Goal: Download file/media

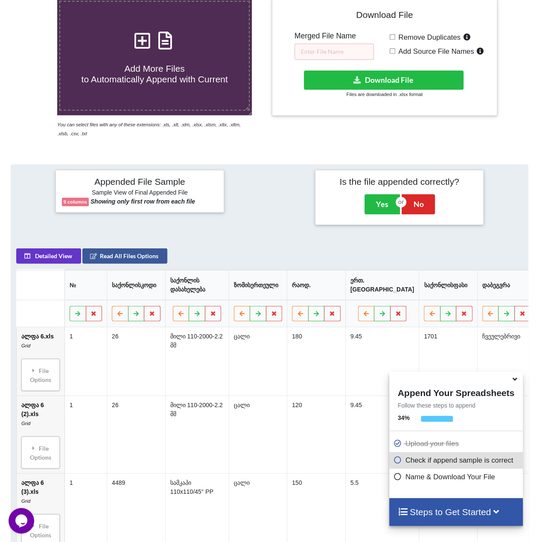
scroll to position [167, 0]
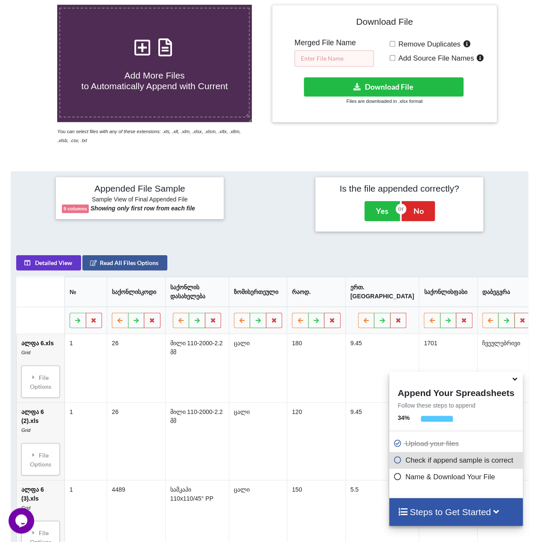
click at [330, 53] on input "text" at bounding box center [334, 58] width 79 height 16
type input "1"
click at [389, 90] on button "Download File" at bounding box center [384, 86] width 160 height 19
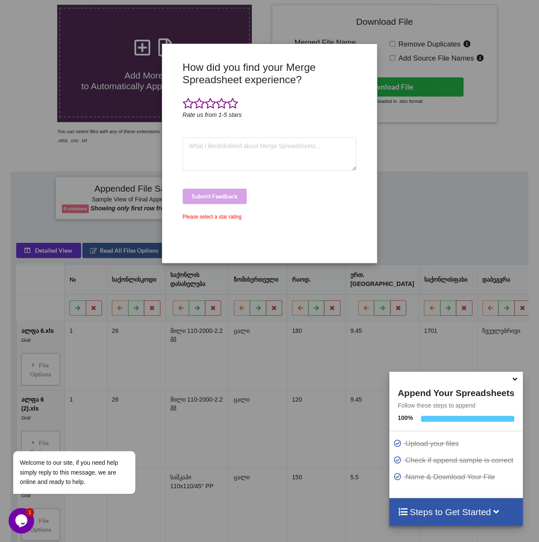
click at [424, 135] on div "How did you find your Merge Spreadsheet experience? Rate us from 1-5 stars Subm…" at bounding box center [269, 271] width 539 height 542
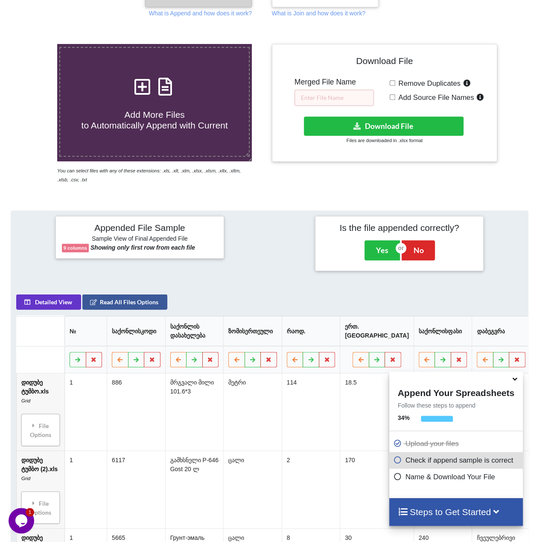
scroll to position [125, 0]
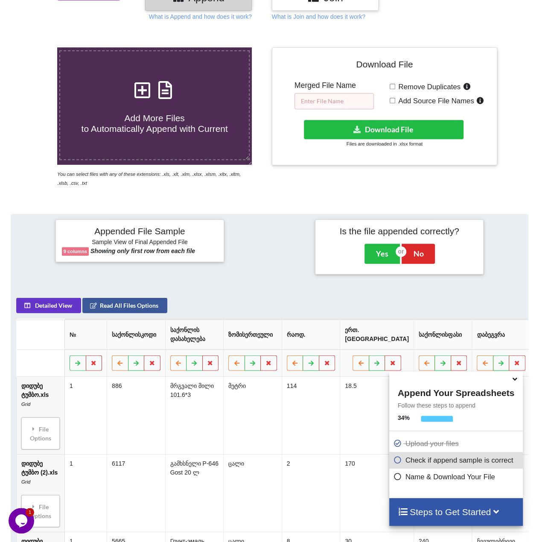
click at [333, 102] on input "text" at bounding box center [334, 101] width 79 height 16
type input "1"
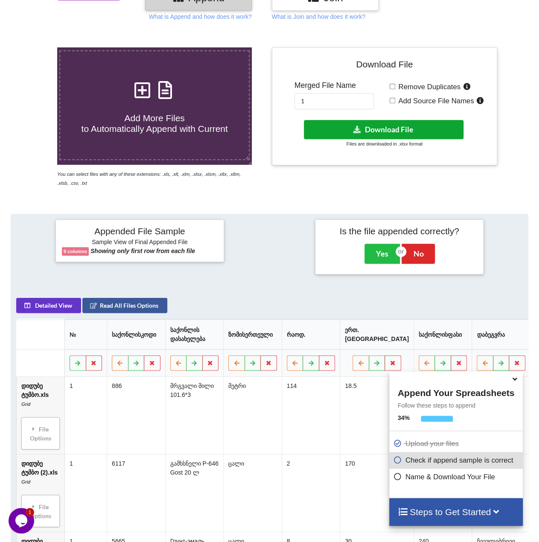
click at [421, 123] on button "Download File" at bounding box center [384, 129] width 160 height 19
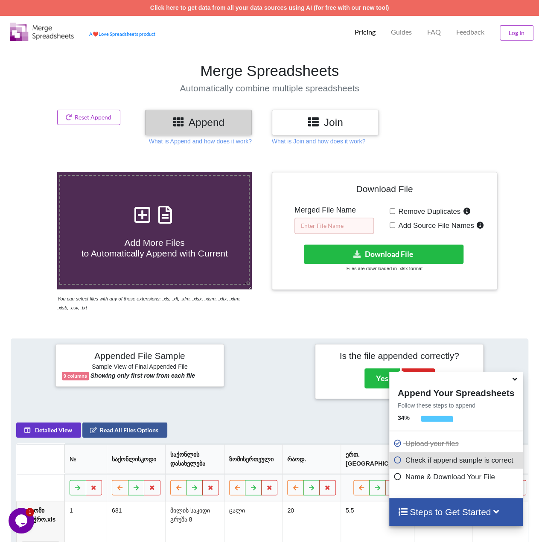
click at [321, 226] on input "text" at bounding box center [334, 226] width 79 height 16
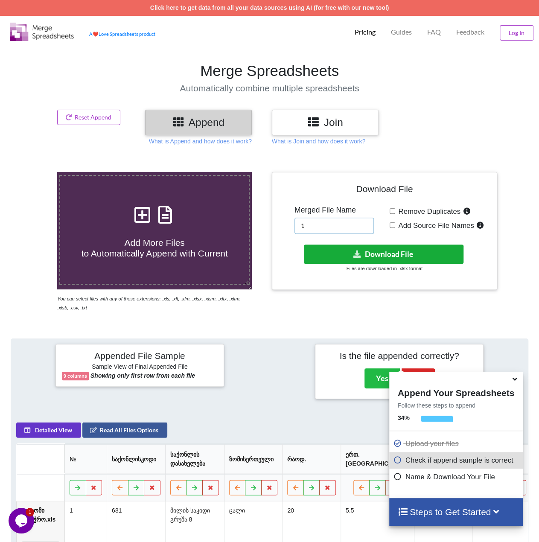
type input "1"
click at [376, 257] on button "Download File" at bounding box center [384, 254] width 160 height 19
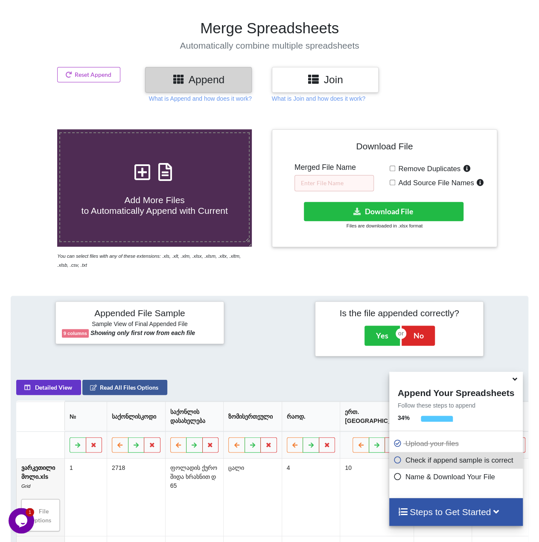
scroll to position [39, 0]
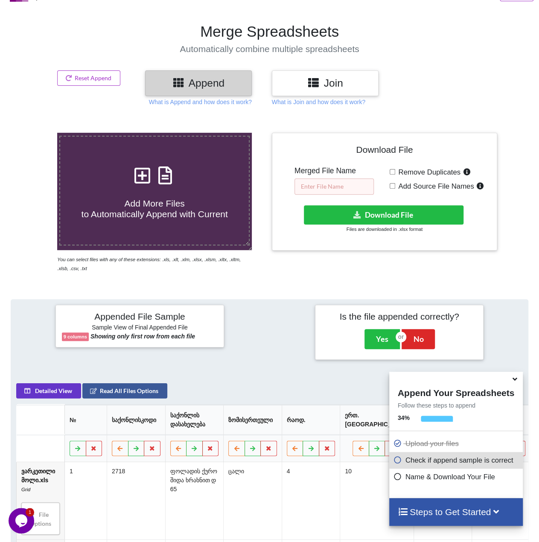
click at [342, 181] on input "text" at bounding box center [334, 186] width 79 height 16
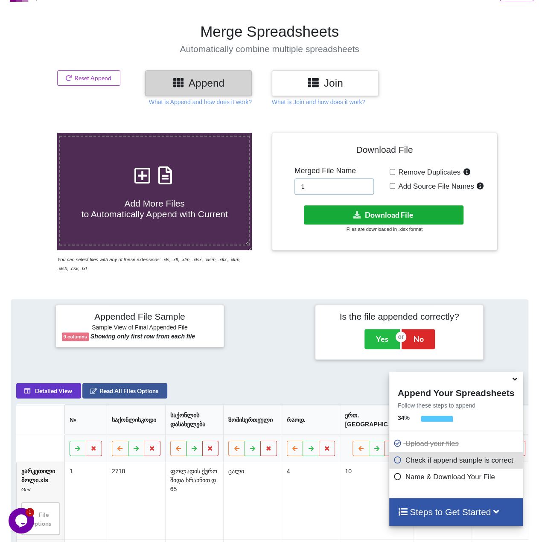
type input "1"
click at [368, 210] on button "Download File" at bounding box center [384, 214] width 160 height 19
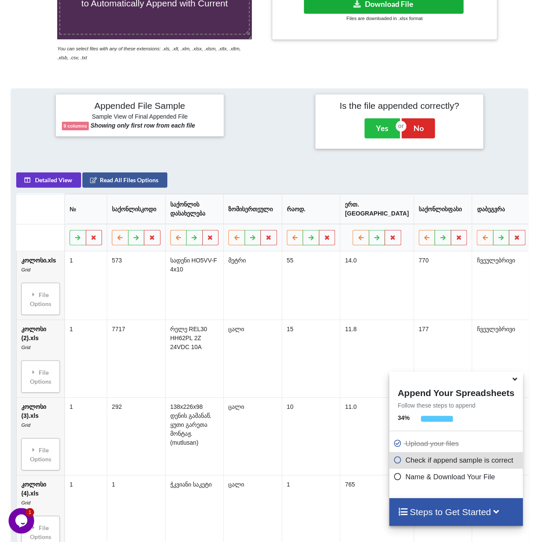
scroll to position [167, 0]
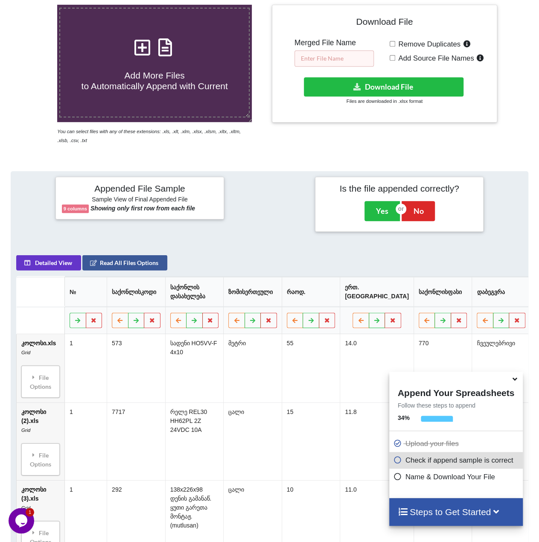
click at [324, 50] on input "text" at bounding box center [334, 58] width 79 height 16
type input "1"
click at [377, 85] on button "Download File" at bounding box center [384, 86] width 160 height 19
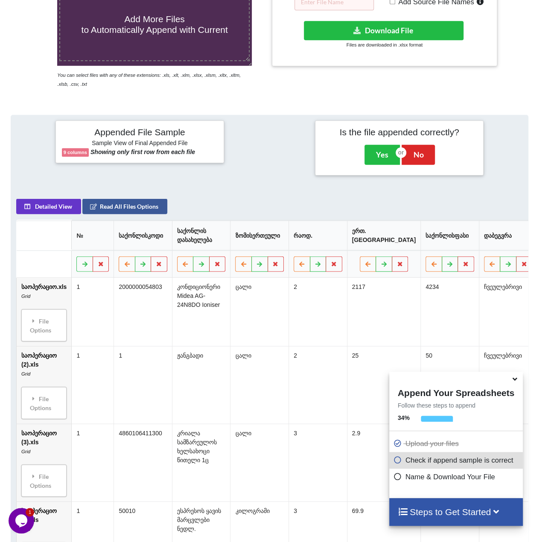
scroll to position [210, 0]
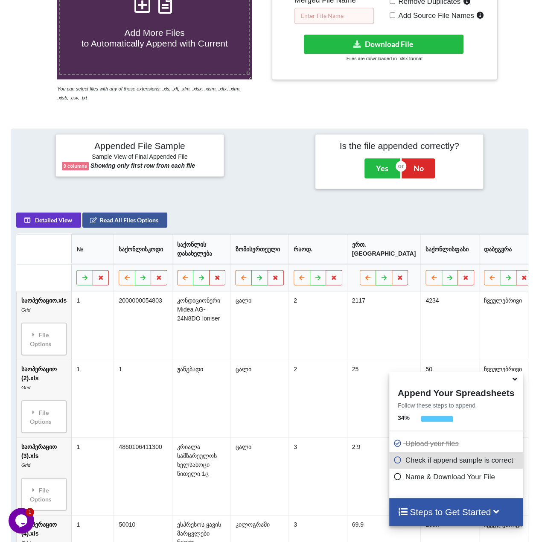
click at [335, 16] on input "text" at bounding box center [334, 16] width 79 height 16
type input "1"
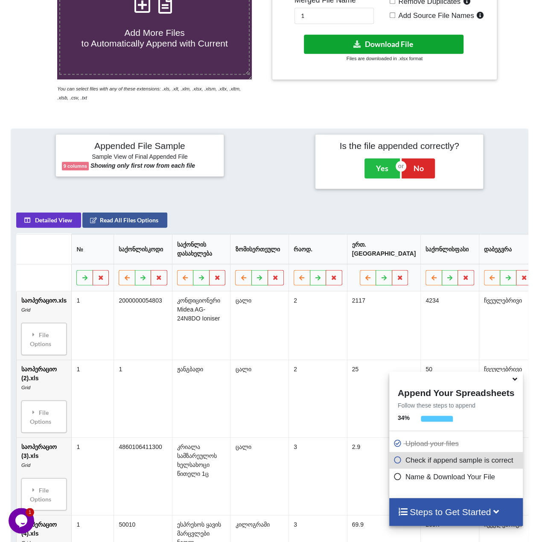
click at [379, 44] on button "Download File" at bounding box center [384, 44] width 160 height 19
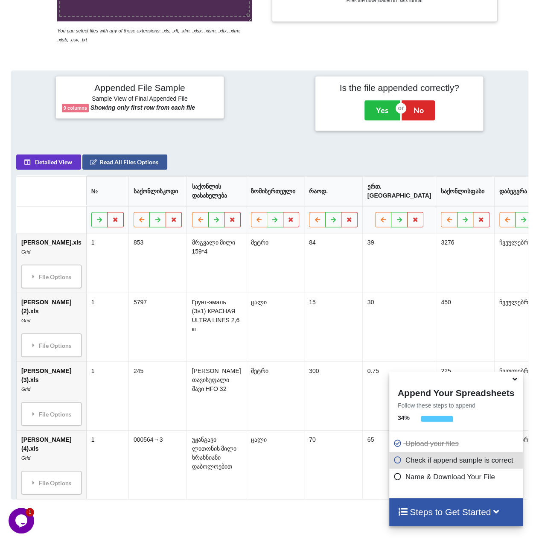
scroll to position [167, 0]
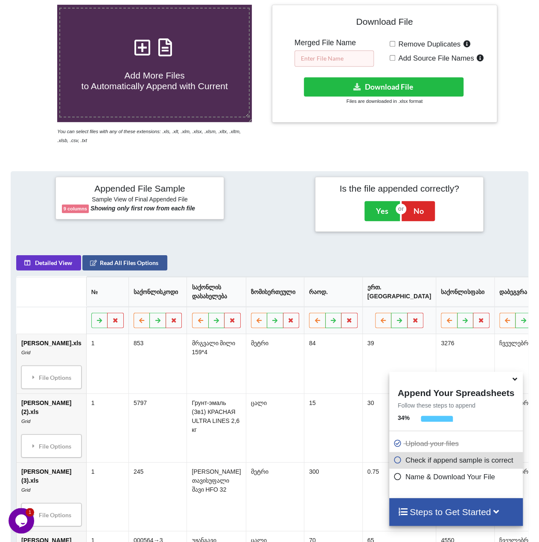
click at [324, 55] on input "text" at bounding box center [334, 58] width 79 height 16
type input "1"
click at [370, 83] on button "Download File" at bounding box center [384, 86] width 160 height 19
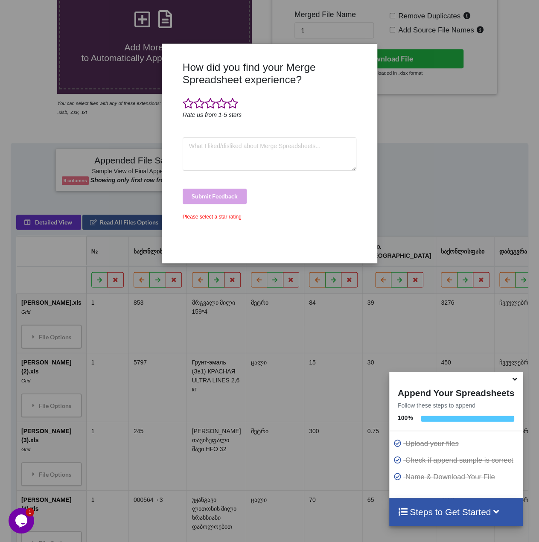
scroll to position [125, 0]
